Goal: Navigation & Orientation: Understand site structure

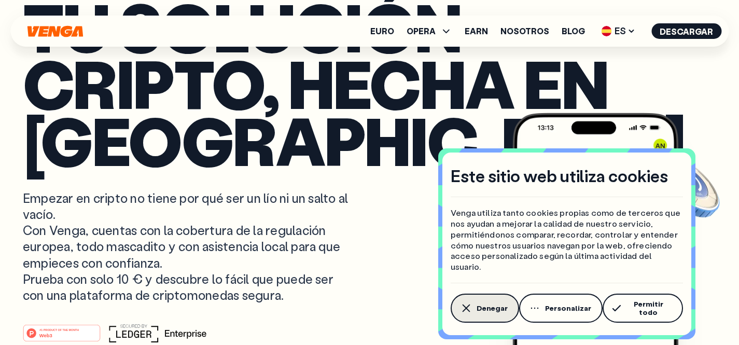
click at [507, 312] on button "Denegar" at bounding box center [485, 308] width 68 height 29
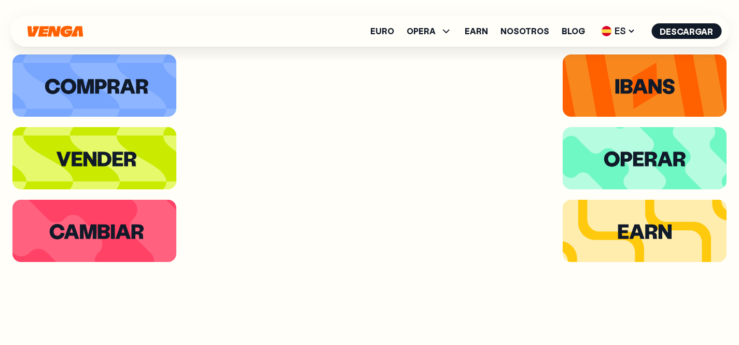
scroll to position [1895, 0]
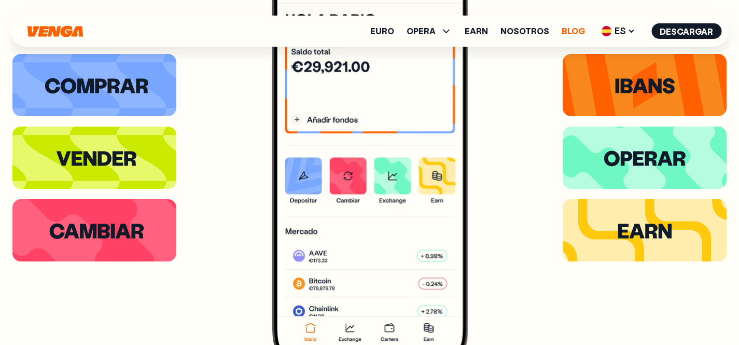
click at [577, 29] on link "Blog" at bounding box center [573, 31] width 23 height 8
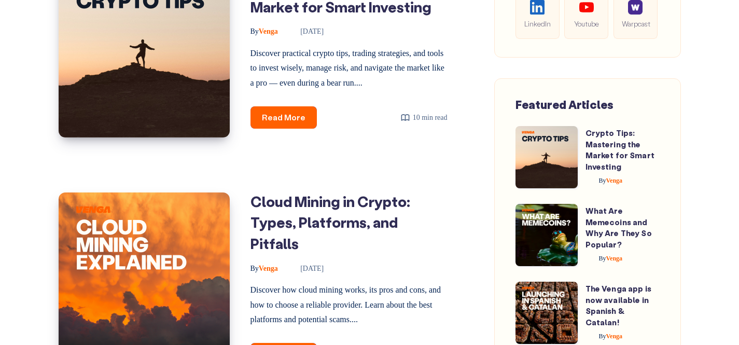
scroll to position [903, 0]
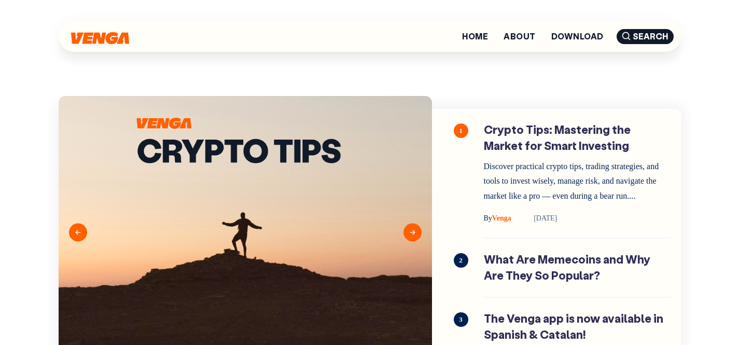
click at [103, 44] on div at bounding box center [100, 37] width 58 height 16
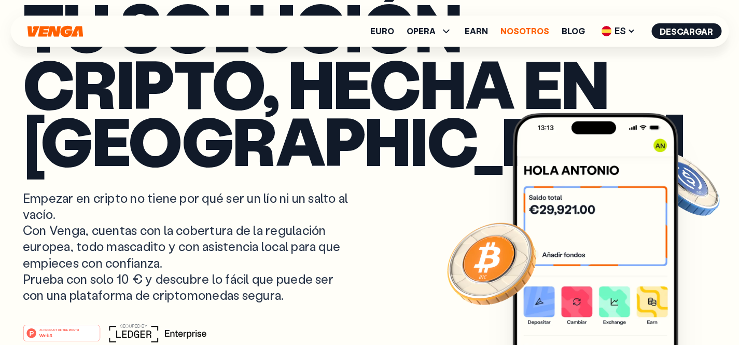
click at [527, 32] on link "Nosotros" at bounding box center [525, 31] width 49 height 8
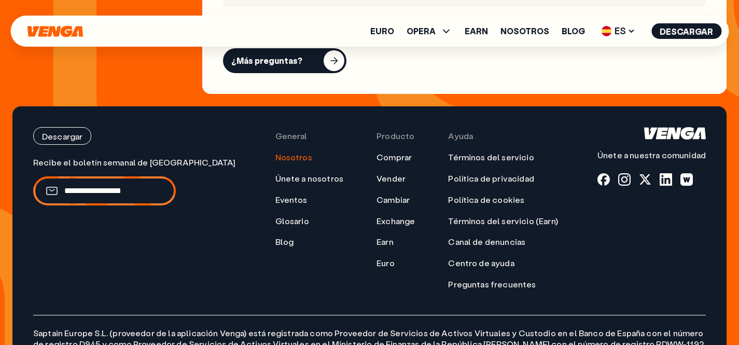
scroll to position [4228, 0]
